Goal: Register for event/course

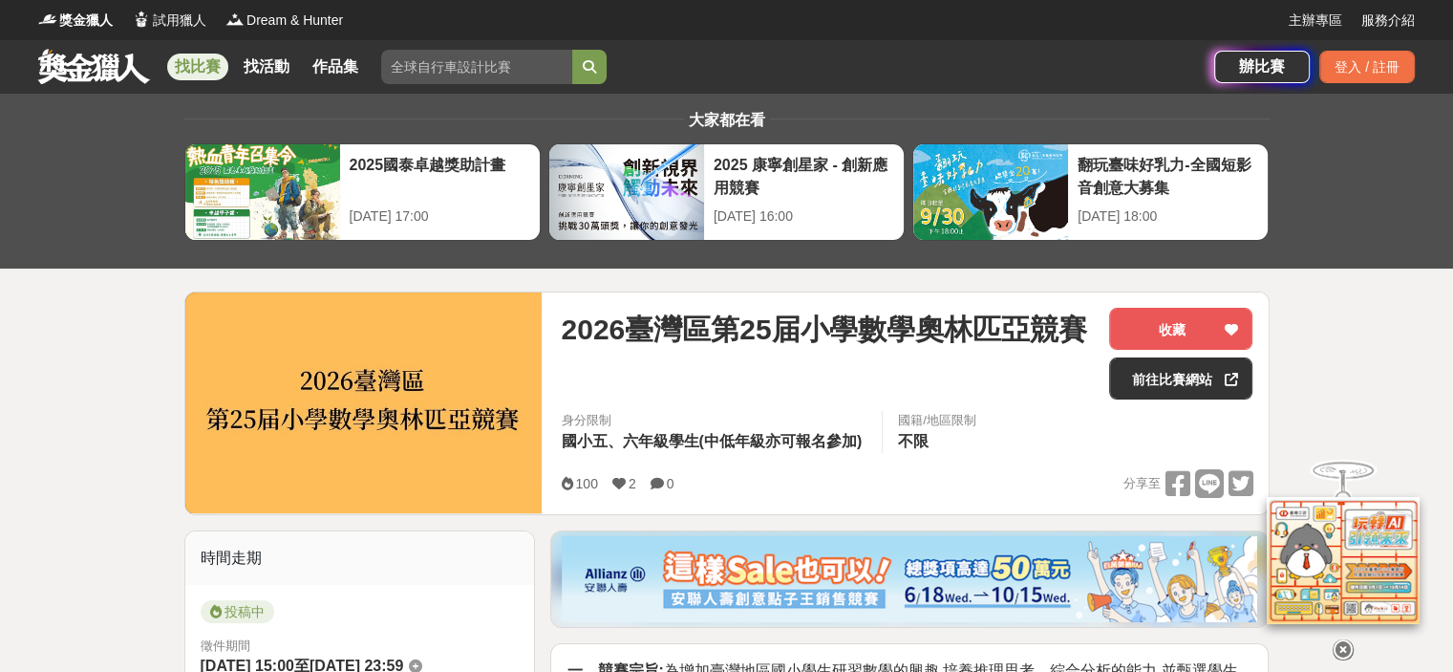
click at [697, 320] on span "2026臺灣區第25届小學數學奧林匹亞競賽" at bounding box center [824, 329] width 526 height 43
click at [1147, 377] on link "前往比賽網站" at bounding box center [1180, 378] width 143 height 42
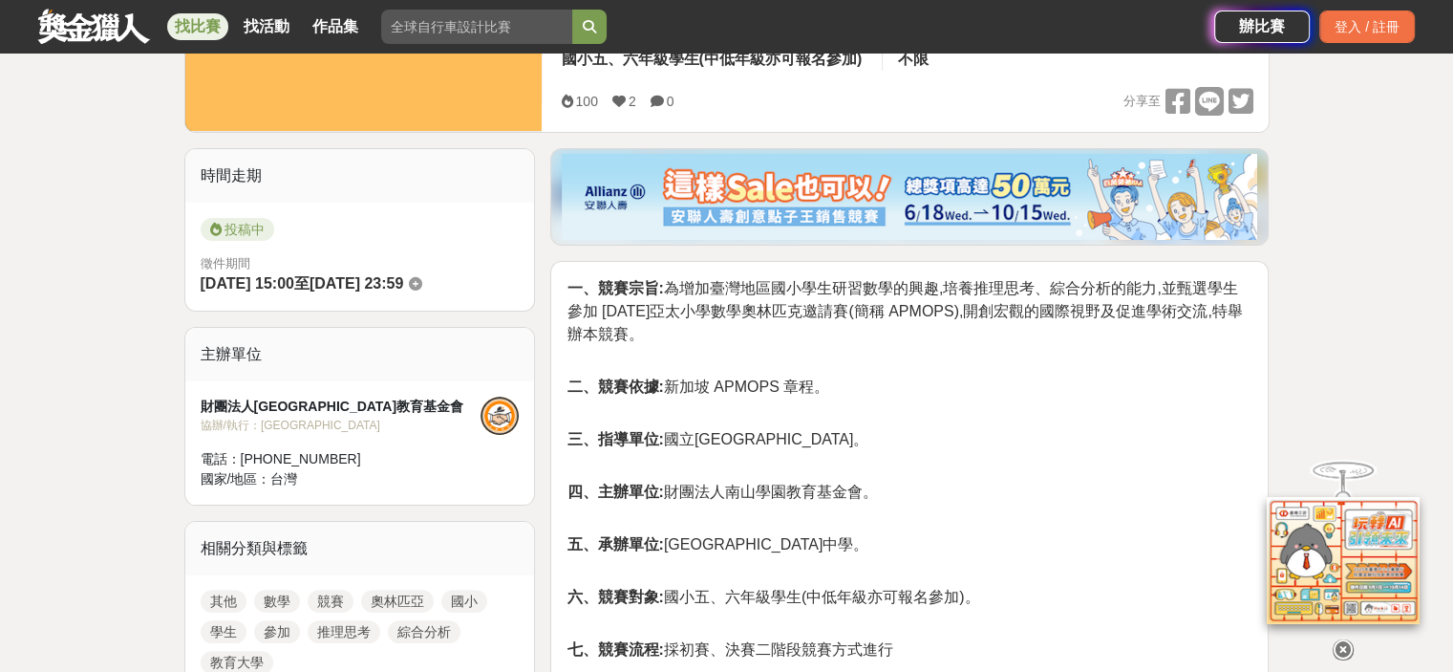
scroll to position [764, 0]
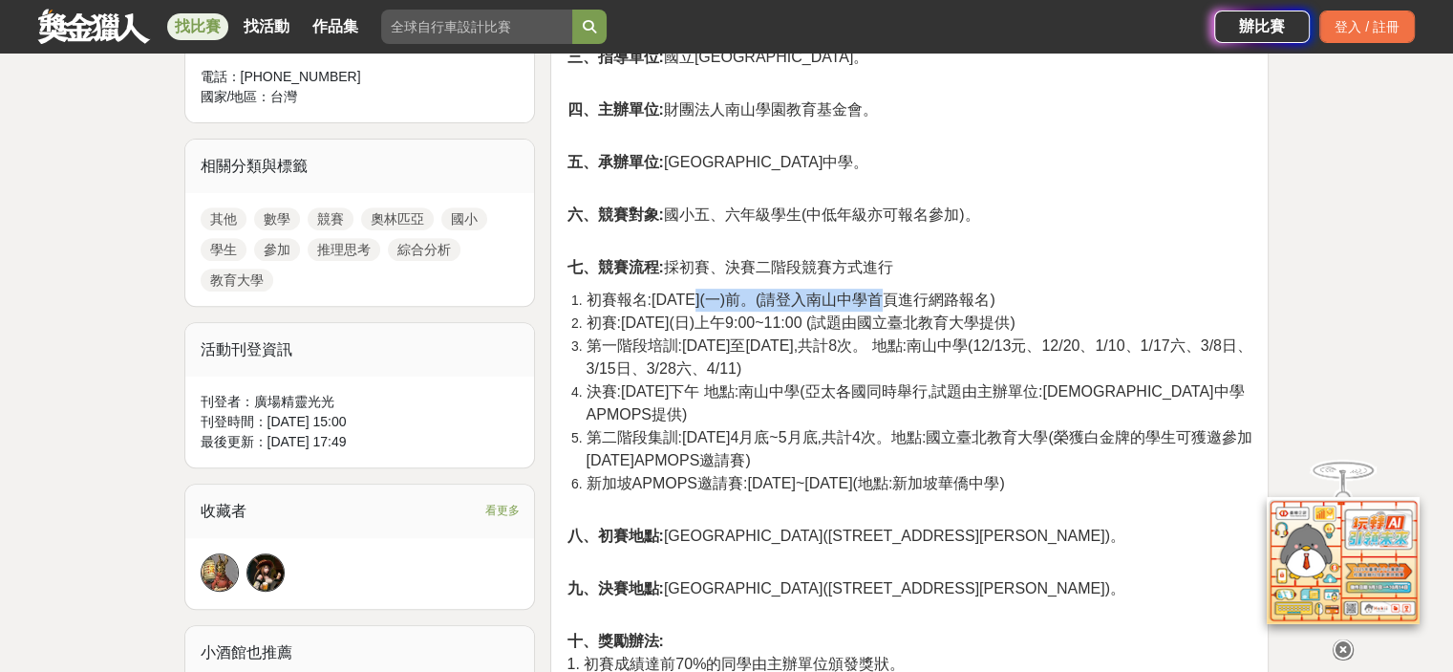
drag, startPoint x: 727, startPoint y: 301, endPoint x: 875, endPoint y: 301, distance: 148.1
click at [875, 301] on span "初賽報名:[DATE](一)前。(請登入南山中學首頁進行網路報名)" at bounding box center [790, 299] width 409 height 16
click at [742, 317] on span "初賽:[DATE](日)上午9:00~11:00 (試題由國立臺北教育大學提供)" at bounding box center [800, 322] width 429 height 16
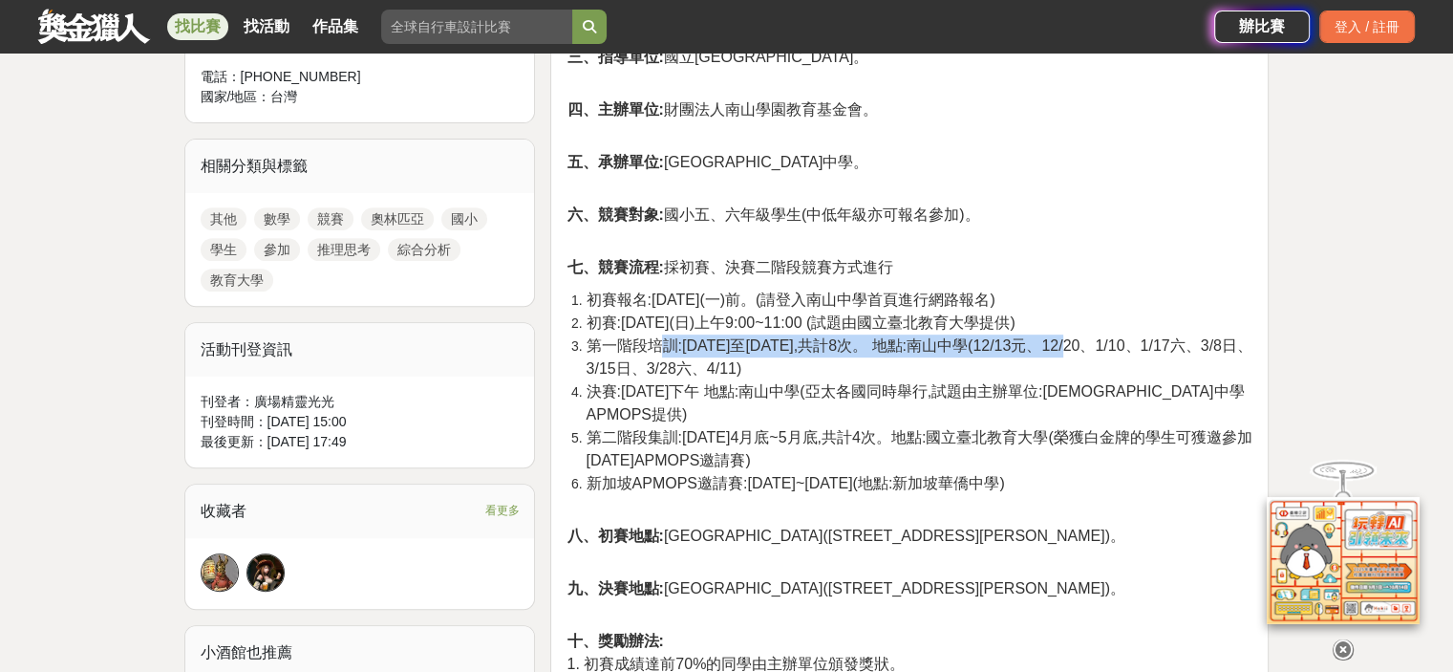
drag, startPoint x: 665, startPoint y: 345, endPoint x: 1116, endPoint y: 350, distance: 451.0
click at [1116, 350] on span "第一階段培訓:[DATE]至[DATE],共計8次。 地點:南山中學(12/13元、12/20、1/10、1/17六、3/8日、3/15日、3/28六、4/1…" at bounding box center [919, 356] width 666 height 39
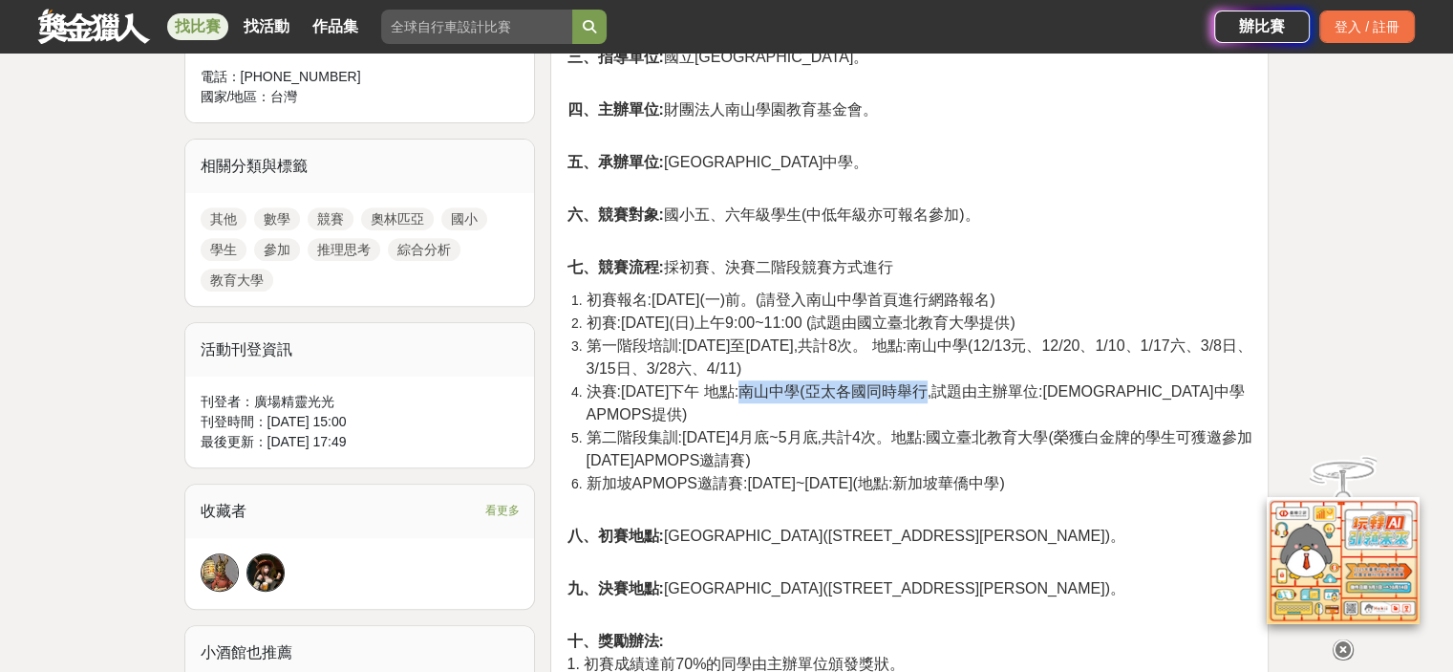
drag, startPoint x: 769, startPoint y: 390, endPoint x: 933, endPoint y: 393, distance: 163.4
click at [933, 393] on span "決賽:[DATE]下午 地點:南山中學(亞太各國同時舉行,試題由主辦單位:[DEMOGRAPHIC_DATA]中學APMOPS提供)" at bounding box center [915, 402] width 658 height 39
click at [715, 402] on li "決賽:[DATE]下午 地點:南山中學(亞太各國同時舉行,試題由主辦單位:[DEMOGRAPHIC_DATA]中學APMOPS提供)" at bounding box center [919, 403] width 667 height 46
click at [867, 320] on span "初賽:[DATE](日)上午9:00~11:00 (試題由國立臺北教育大學提供)" at bounding box center [800, 322] width 429 height 16
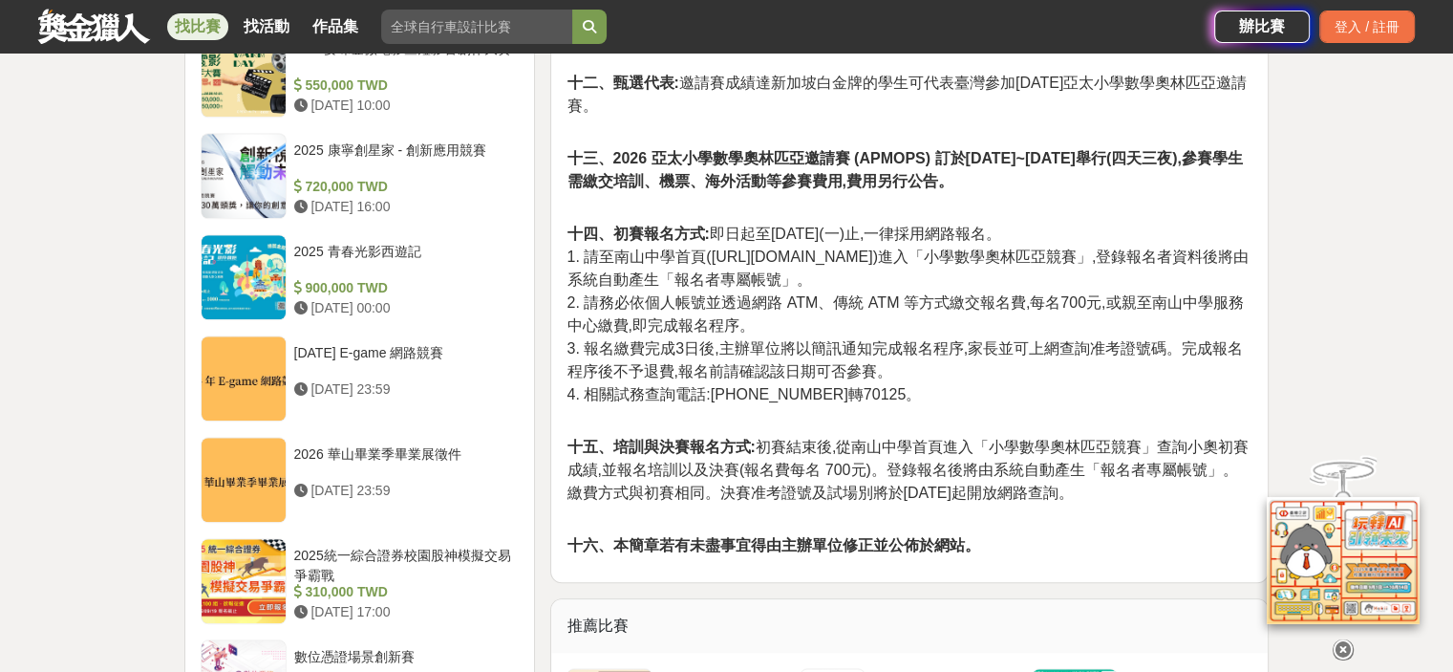
scroll to position [1147, 0]
